Goal: Task Accomplishment & Management: Manage account settings

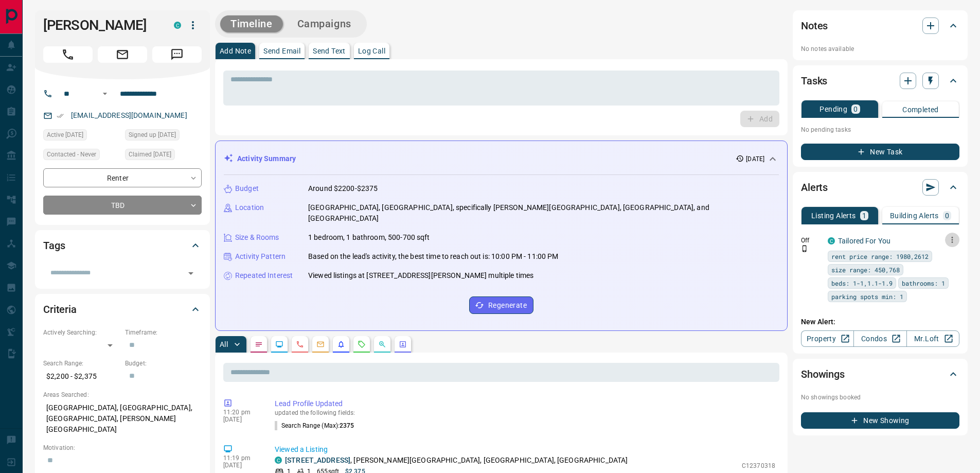
click at [951, 243] on icon "button" at bounding box center [952, 239] width 9 height 9
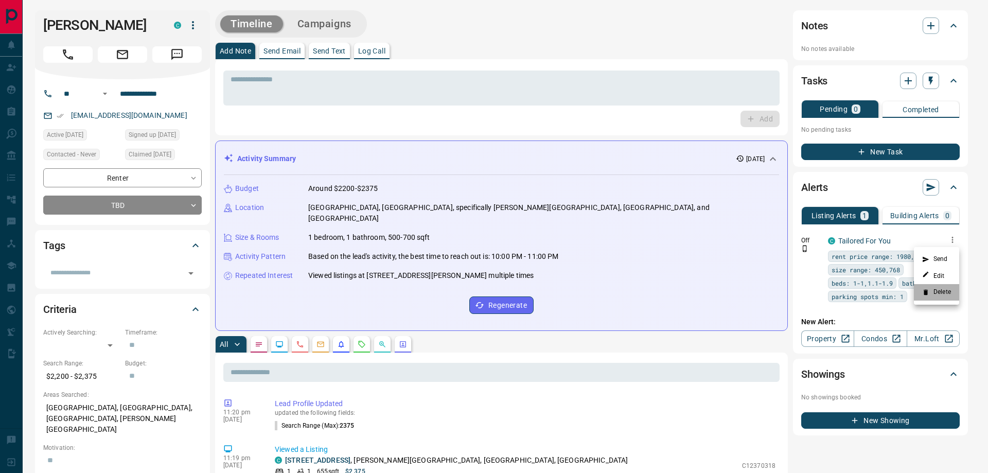
click at [943, 288] on li "Delete" at bounding box center [936, 292] width 45 height 16
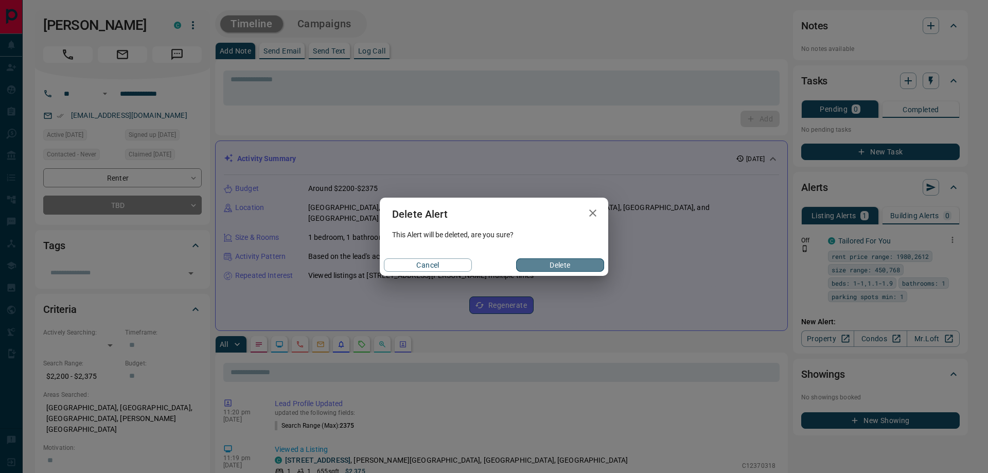
click at [574, 266] on button "Delete" at bounding box center [560, 264] width 88 height 13
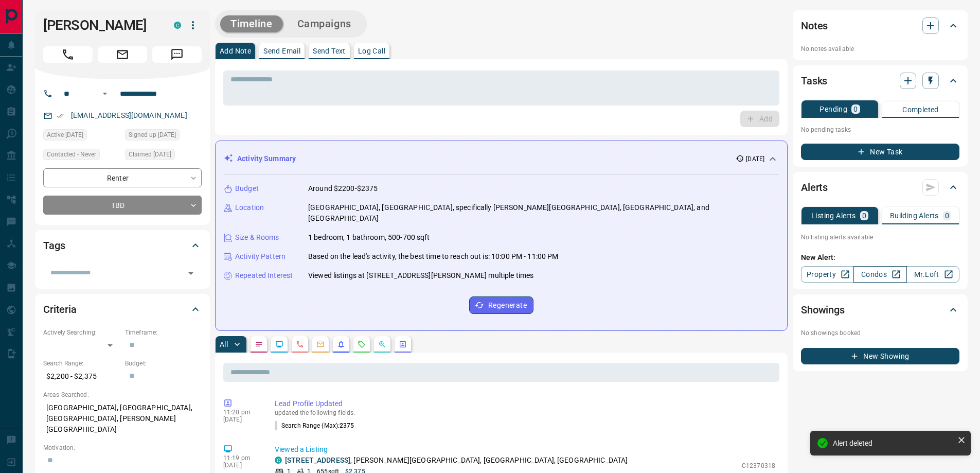
click at [878, 273] on link "Condos" at bounding box center [880, 274] width 53 height 16
drag, startPoint x: 188, startPoint y: 107, endPoint x: 63, endPoint y: 116, distance: 125.9
click at [63, 116] on div "[EMAIL_ADDRESS][DOMAIN_NAME]" at bounding box center [122, 115] width 159 height 17
copy link "[EMAIL_ADDRESS][DOMAIN_NAME]"
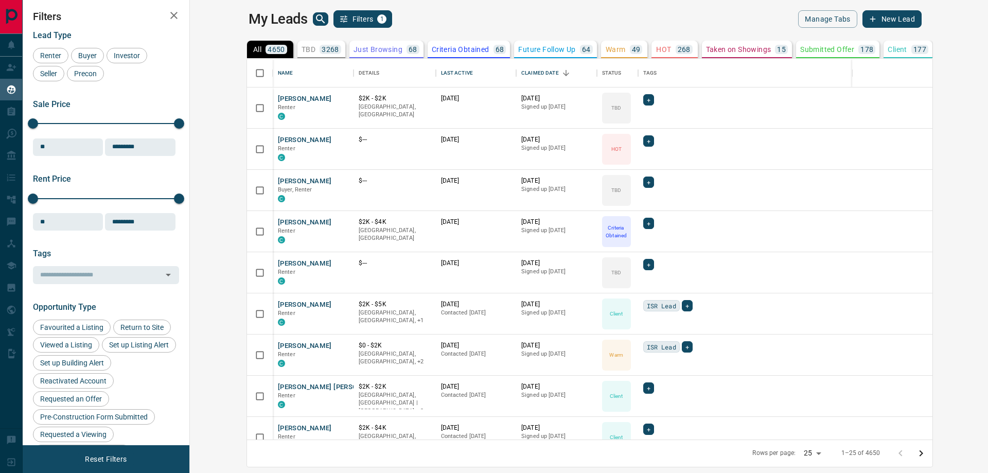
scroll to position [373, 786]
click at [338, 180] on icon "Open in New Tab" at bounding box center [342, 181] width 8 height 8
